Goal: Use online tool/utility: Utilize a website feature to perform a specific function

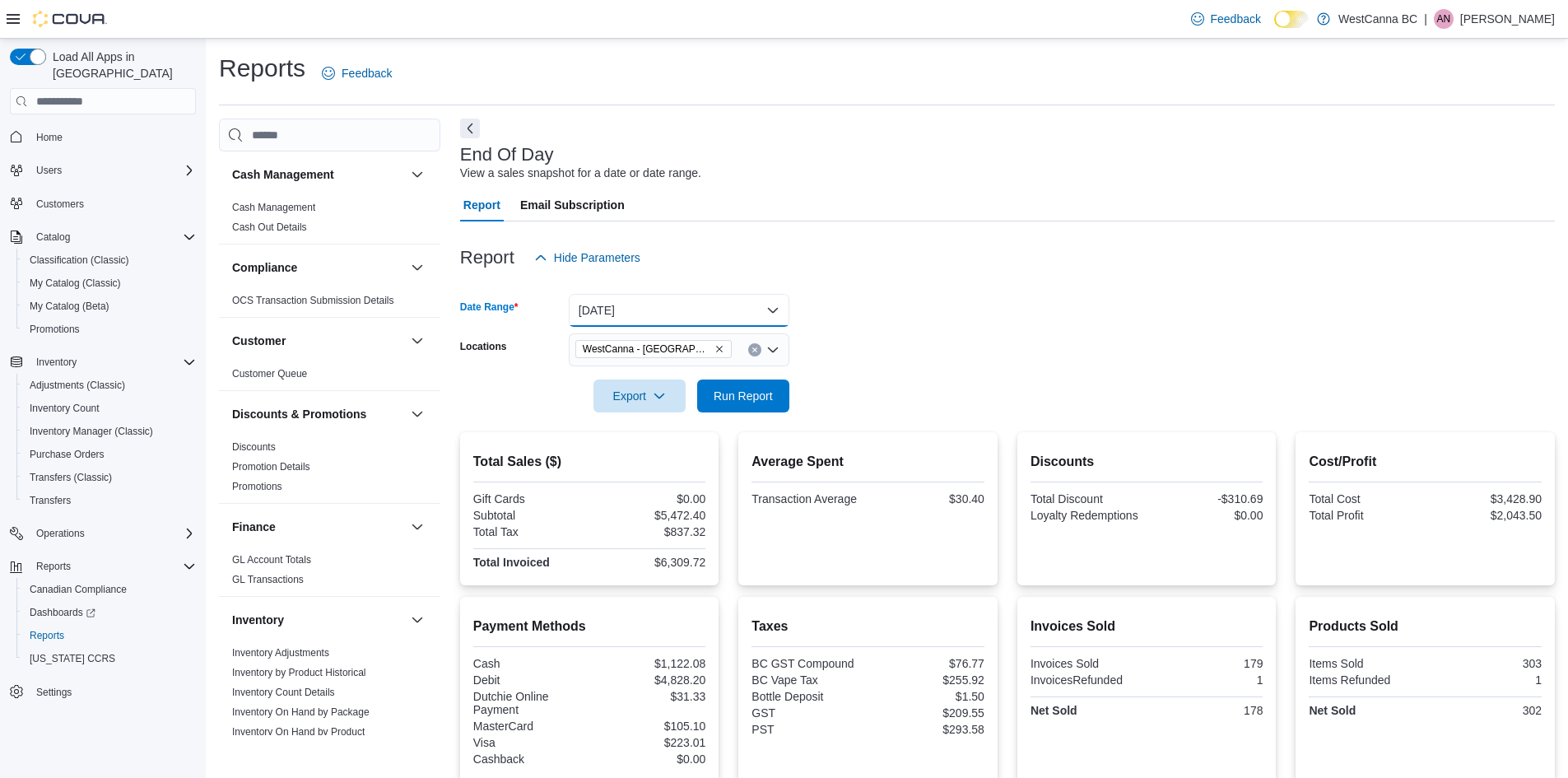
click at [702, 308] on button "[DATE]" at bounding box center [678, 311] width 220 height 33
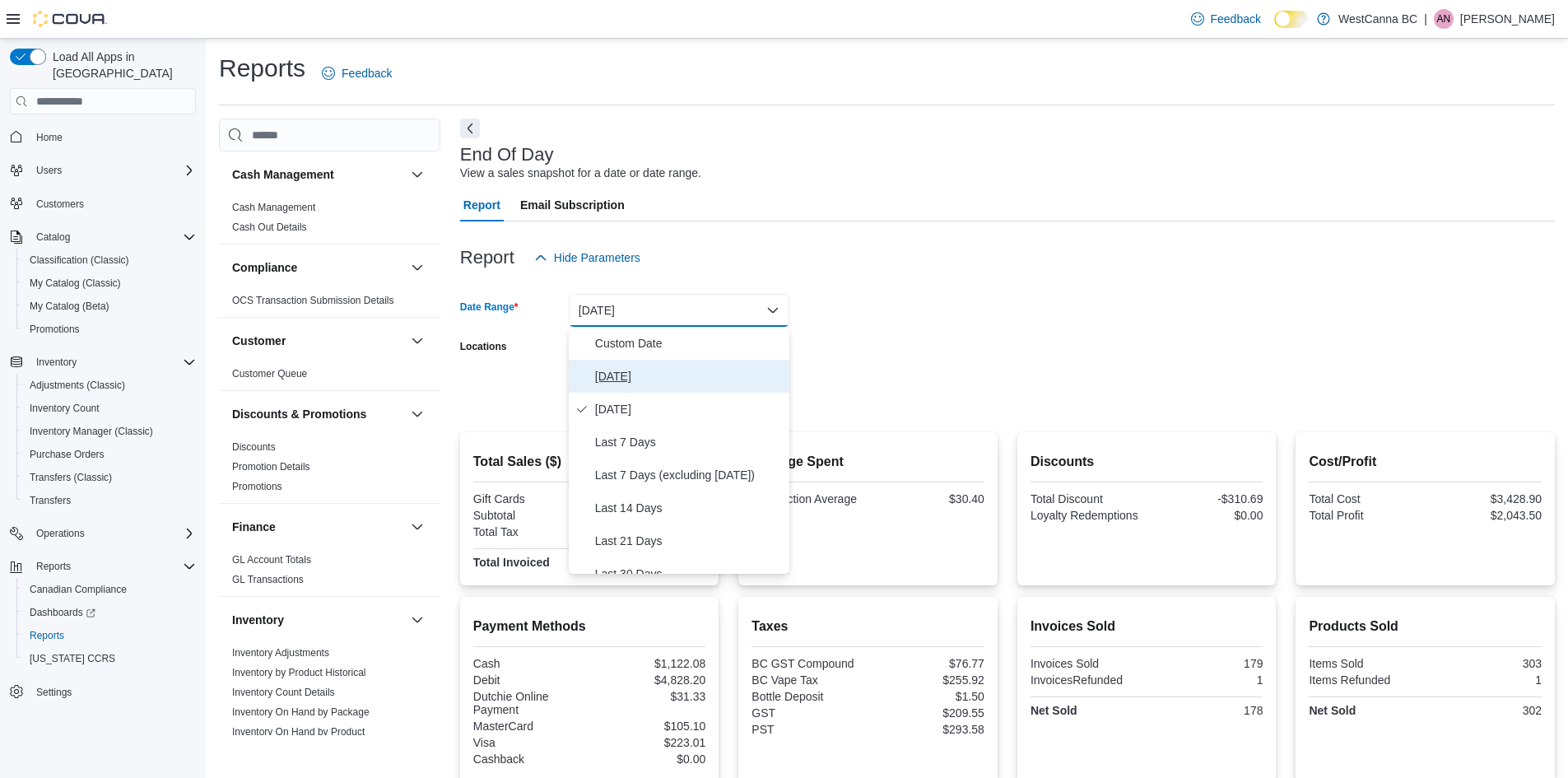
click at [629, 369] on span "[DATE]" at bounding box center [688, 376] width 187 height 20
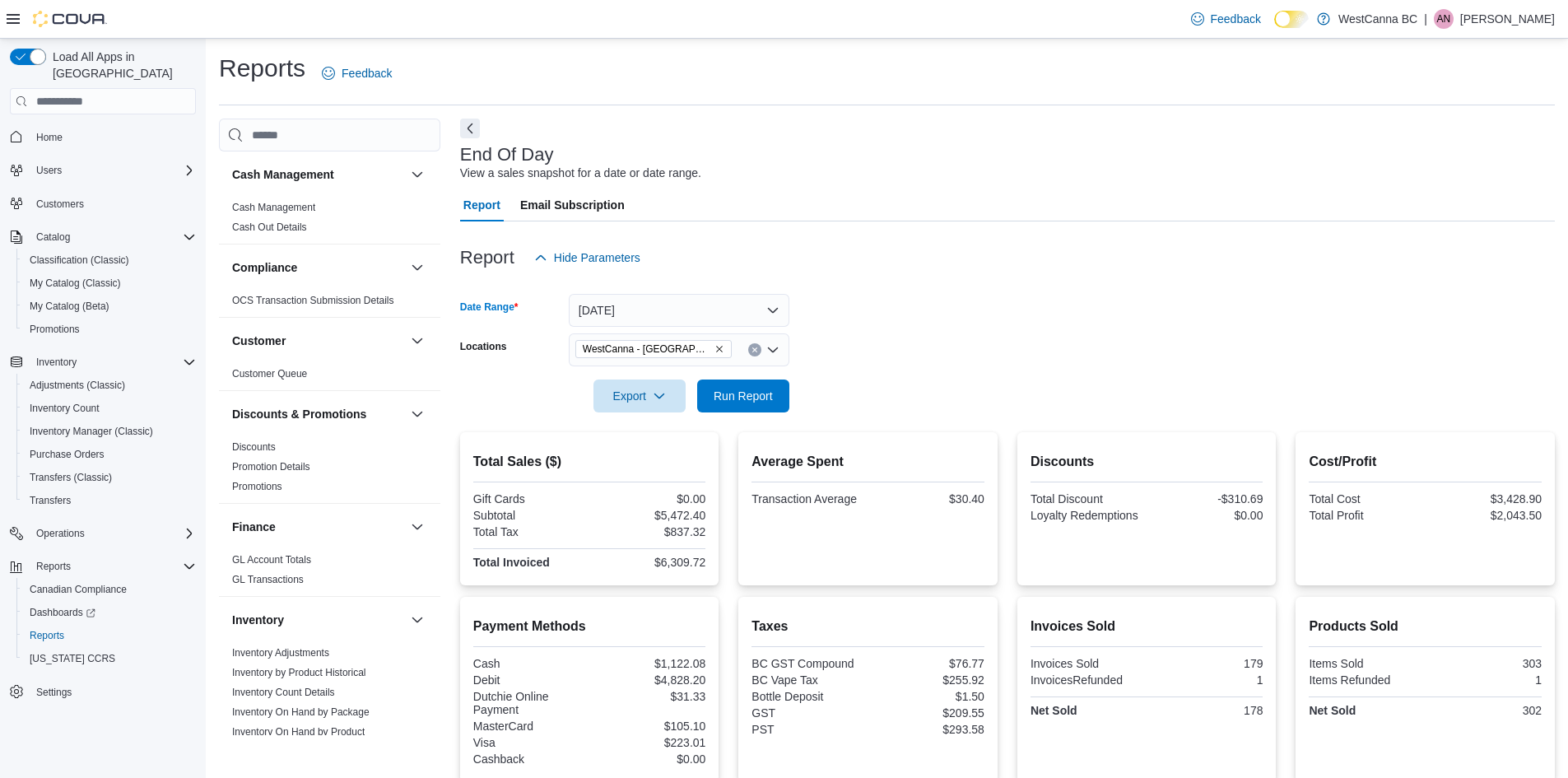
click at [822, 349] on form "Date Range [DATE] Locations [GEOGRAPHIC_DATA] - [GEOGRAPHIC_DATA] Export Run Re…" at bounding box center [1006, 343] width 1095 height 138
click at [738, 391] on span "Run Report" at bounding box center [743, 395] width 59 height 17
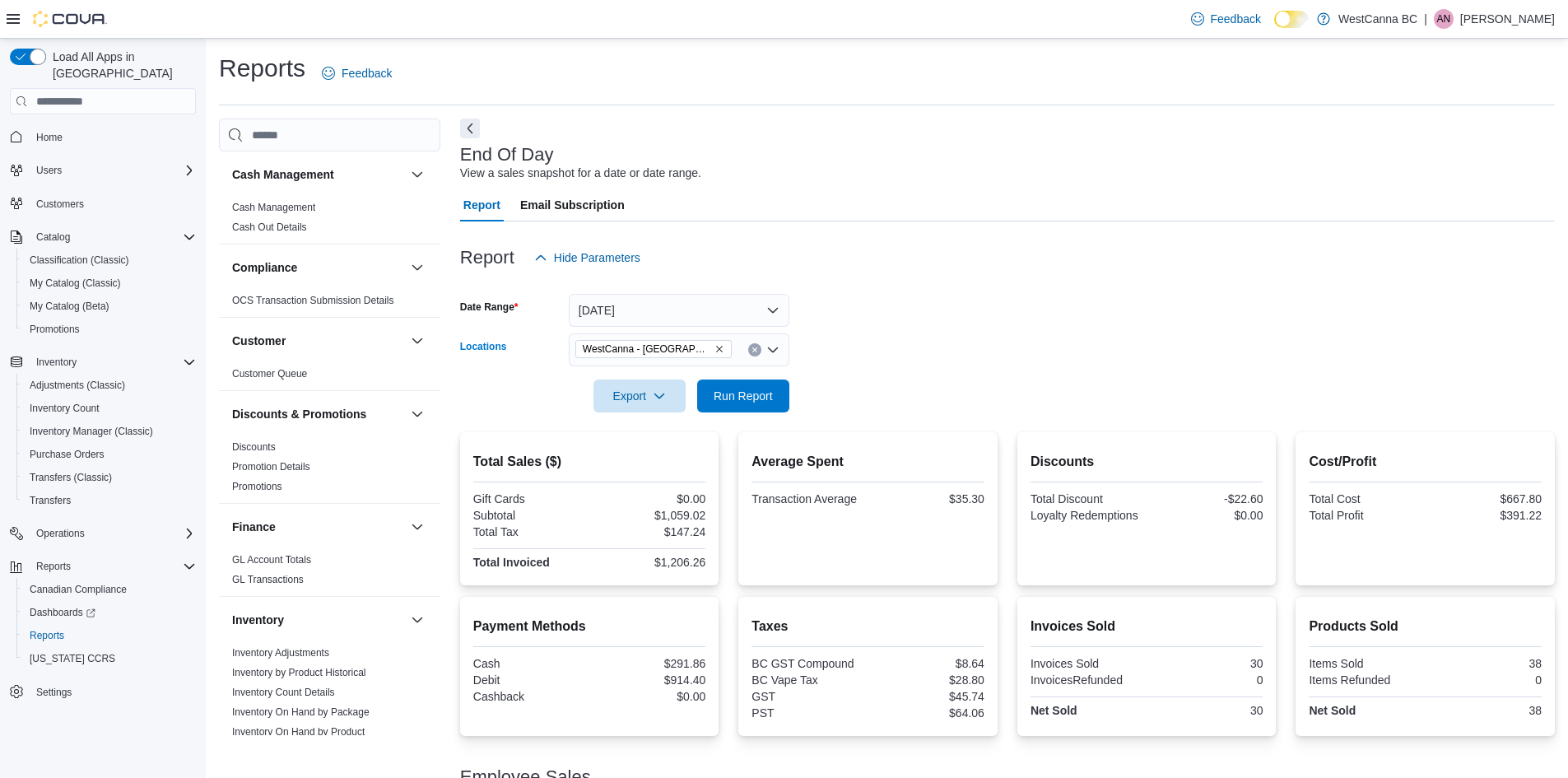
click at [701, 347] on span "WestCanna - [GEOGRAPHIC_DATA]" at bounding box center [654, 349] width 157 height 18
click at [714, 349] on icon "Remove WestCanna - Broadway from selection in this group" at bounding box center [719, 349] width 10 height 10
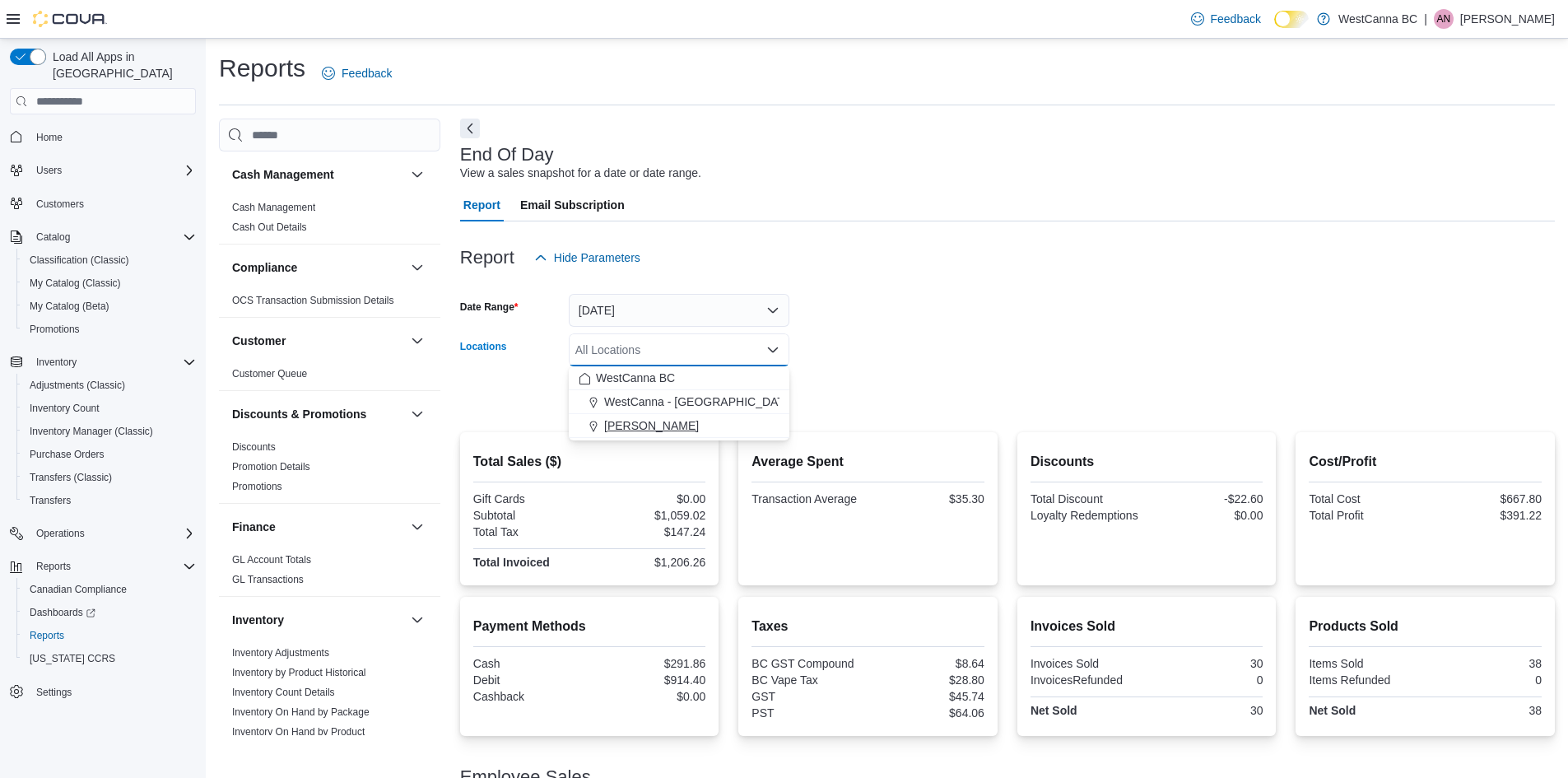
click at [696, 421] on span "[PERSON_NAME]" at bounding box center [651, 425] width 95 height 17
click at [828, 367] on div at bounding box center [1006, 372] width 1095 height 13
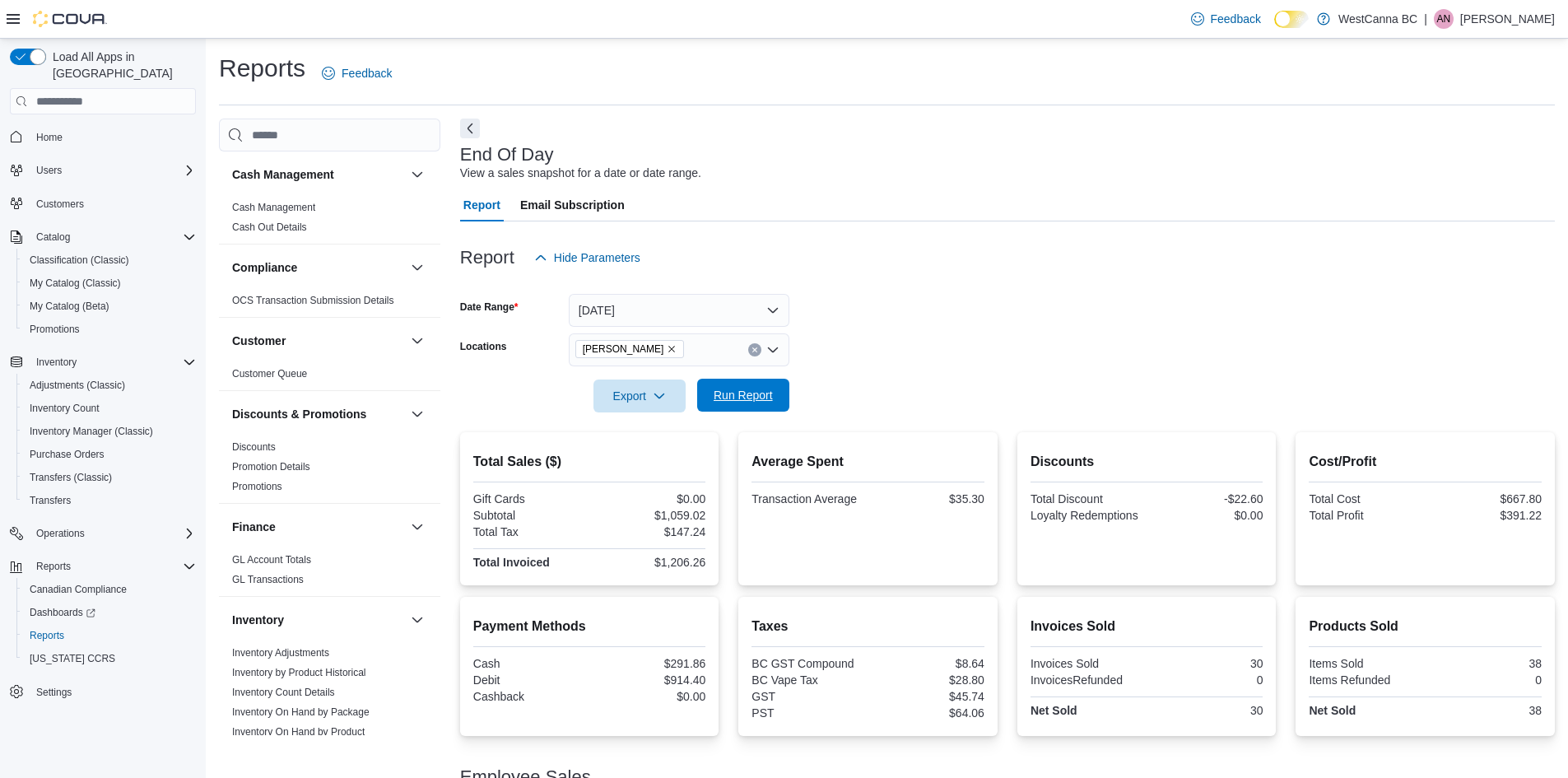
click at [740, 387] on span "Run Report" at bounding box center [743, 395] width 73 height 33
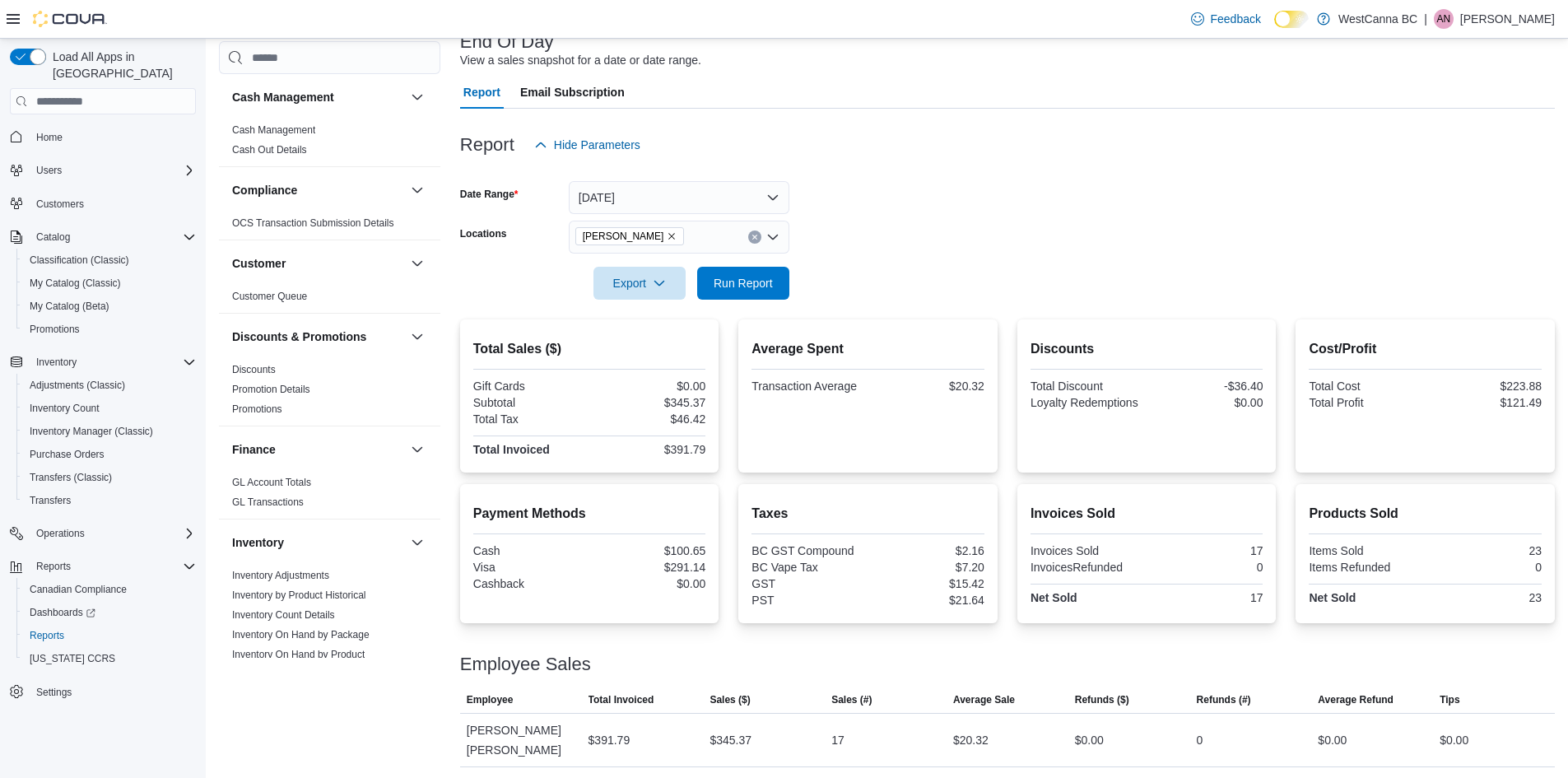
scroll to position [116, 0]
click at [676, 238] on icon "Remove WestCanna - Robson from selection in this group" at bounding box center [671, 233] width 10 height 10
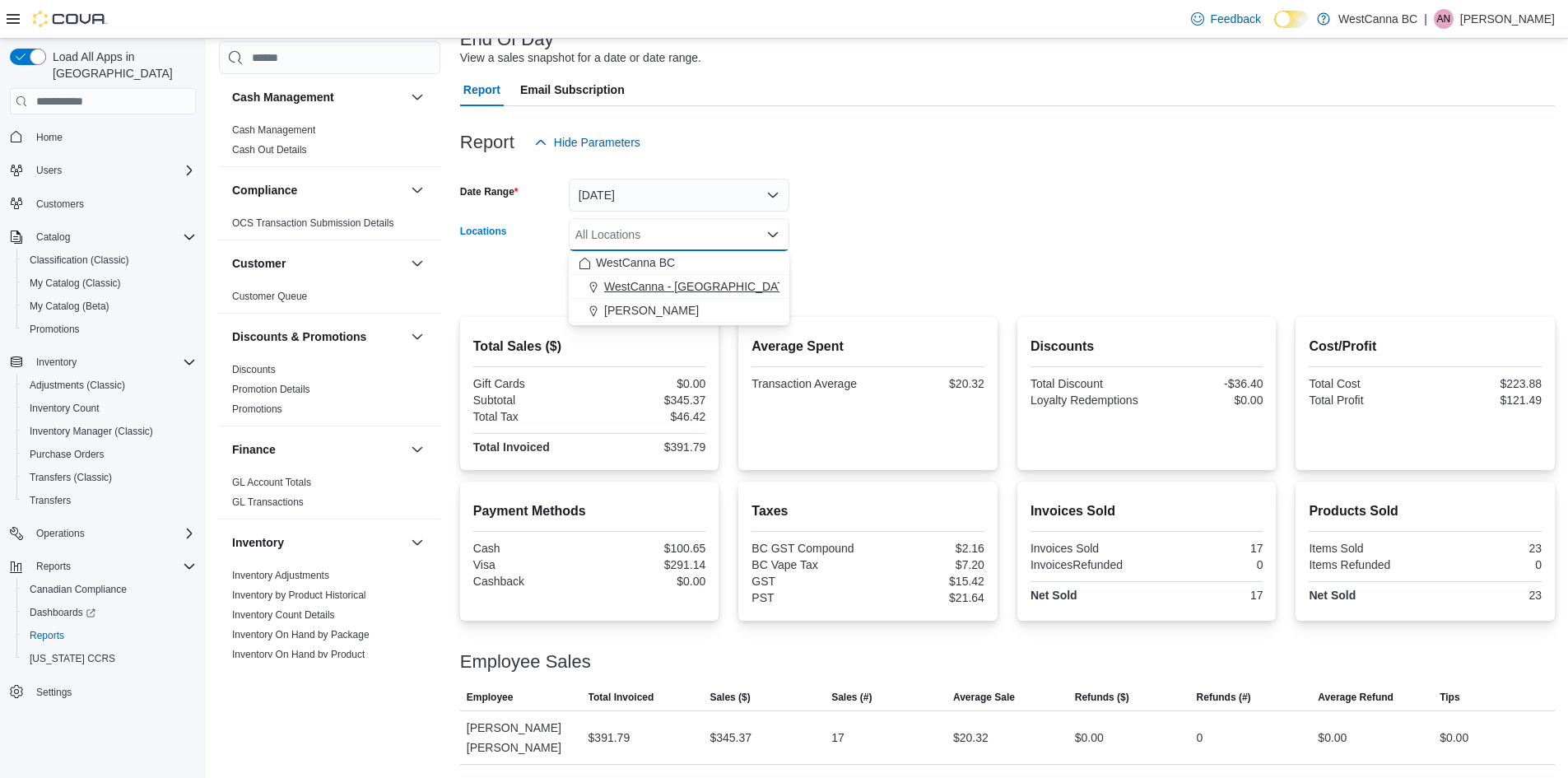
click at [701, 290] on span "WestCanna - [GEOGRAPHIC_DATA]" at bounding box center [699, 286] width 190 height 17
click at [904, 260] on div at bounding box center [1006, 257] width 1095 height 13
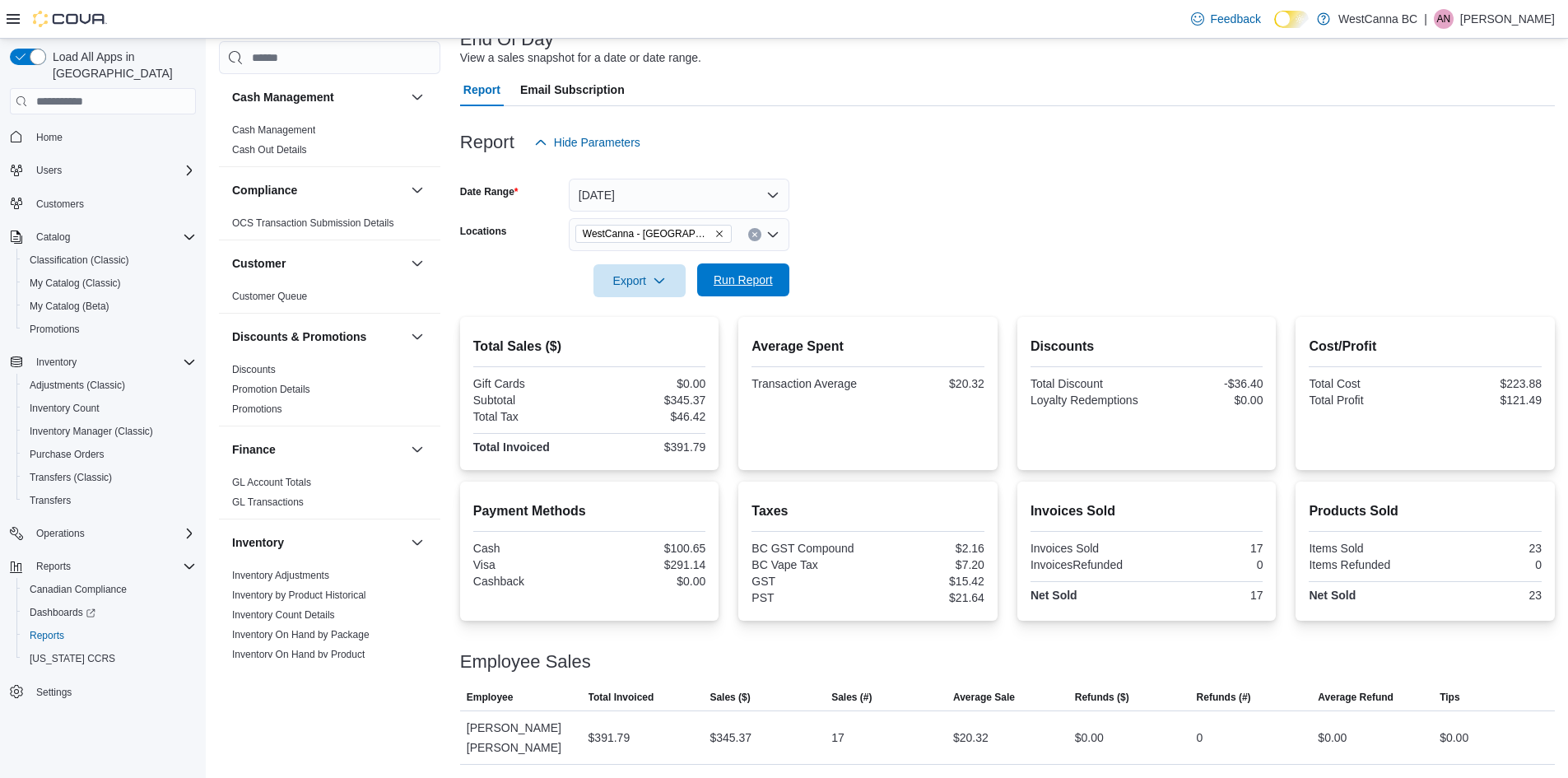
click at [763, 281] on span "Run Report" at bounding box center [743, 279] width 59 height 17
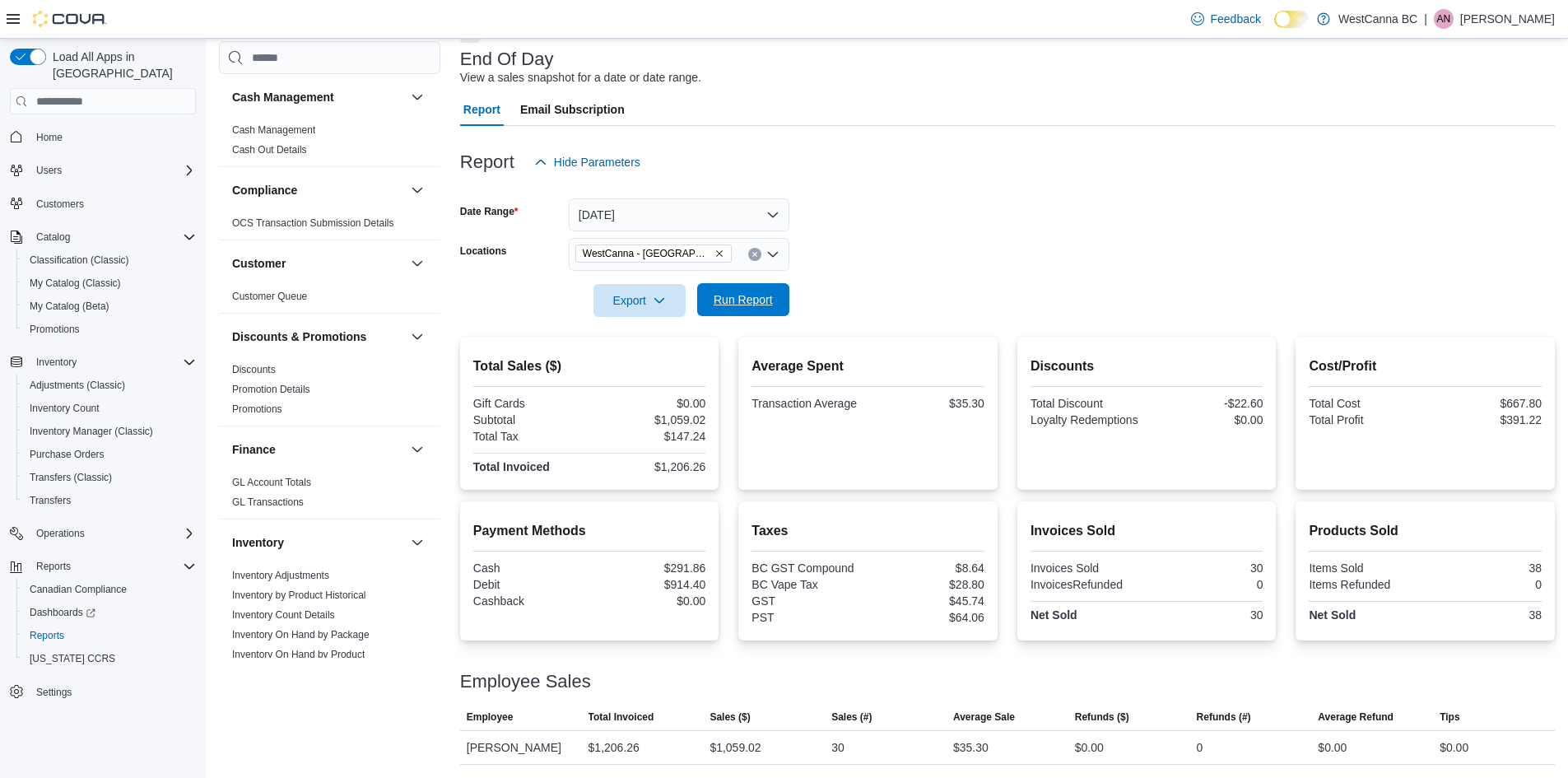
scroll to position [95, 0]
